Goal: Transaction & Acquisition: Purchase product/service

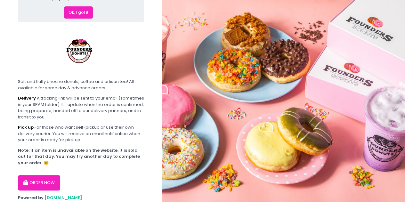
scroll to position [53, 0]
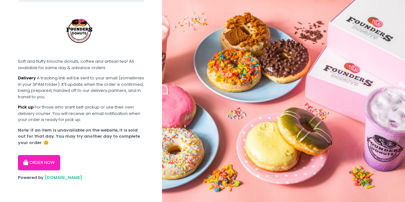
click at [33, 162] on button "ORDER NOW" at bounding box center [39, 162] width 42 height 15
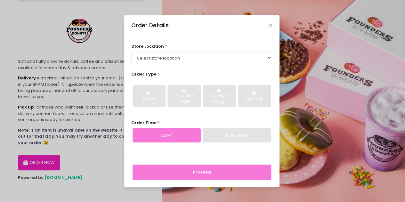
click at [222, 135] on div "Pre-Order" at bounding box center [237, 135] width 68 height 15
click at [202, 132] on div "ASAP Pre-Order" at bounding box center [201, 135] width 141 height 15
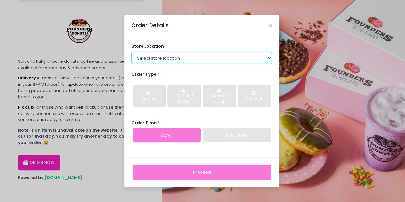
click at [183, 57] on select "Select store location Founders Donuts - [PERSON_NAME] Founders Donuts - SM Suca…" at bounding box center [201, 58] width 141 height 12
select select "6823519f7f461c106b9614ee"
click at [131, 52] on select "Select store location Founders Donuts - [PERSON_NAME] Founders Donuts - SM Suca…" at bounding box center [201, 58] width 141 height 12
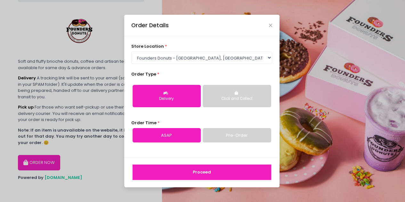
click at [225, 96] on button "Click and Collect" at bounding box center [237, 96] width 68 height 22
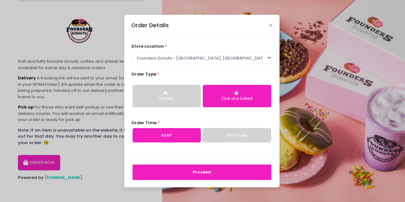
click at [212, 133] on link "Pre-Order" at bounding box center [237, 135] width 68 height 15
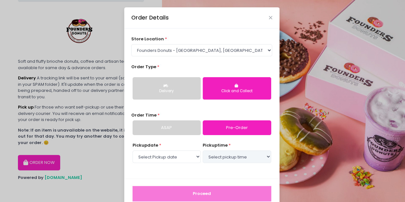
select select "[DATE]"
click at [207, 155] on select "Select pickup time 04:00 PM - 04:30 PM 04:30 PM - 05:00 PM 05:00 PM - 05:30 PM …" at bounding box center [237, 157] width 68 height 12
select select "19:00"
click at [203, 151] on select "Select pickup time 04:00 PM - 04:30 PM 04:30 PM - 05:00 PM 05:00 PM - 05:30 PM …" at bounding box center [237, 157] width 68 height 12
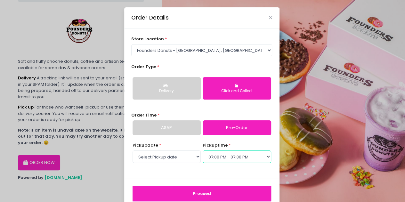
scroll to position [13, 0]
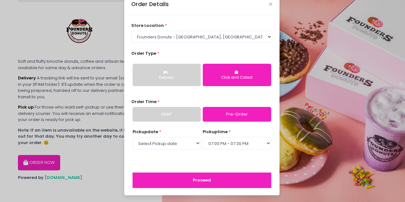
click at [205, 183] on button "Proceed" at bounding box center [202, 180] width 139 height 15
